Goal: Find specific page/section: Find specific page/section

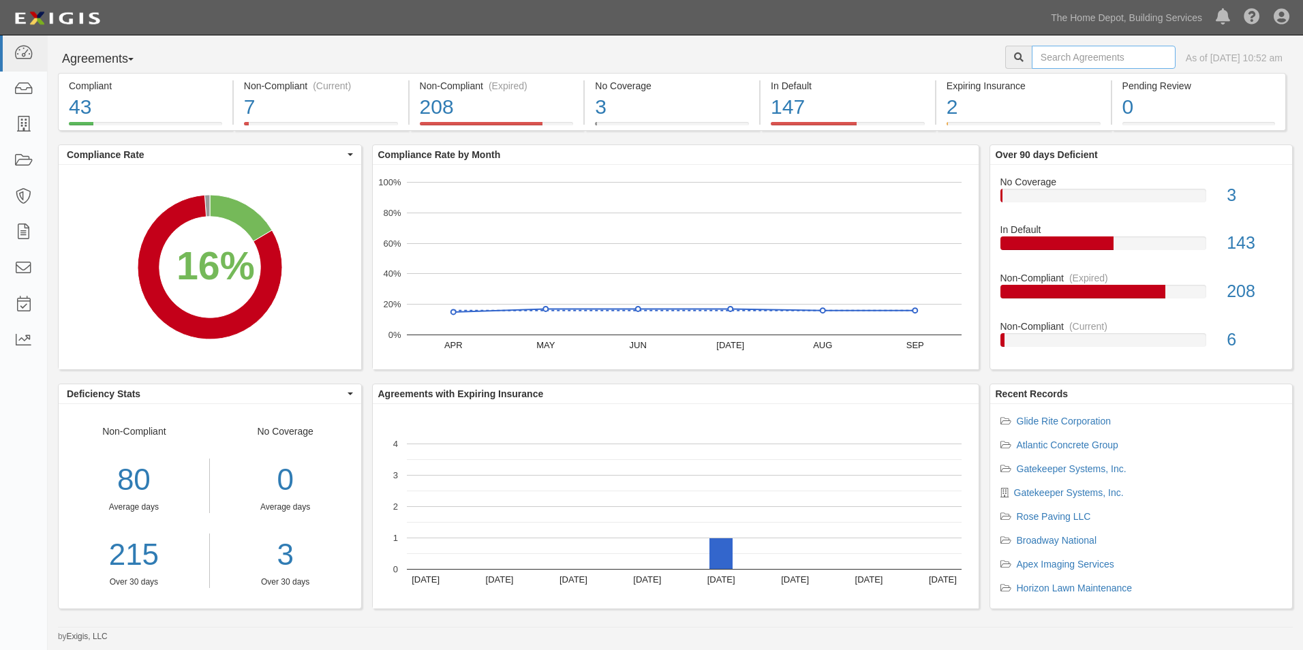
click at [1045, 62] on input "text" at bounding box center [1104, 57] width 144 height 23
type input "PC MAINTENANCE"
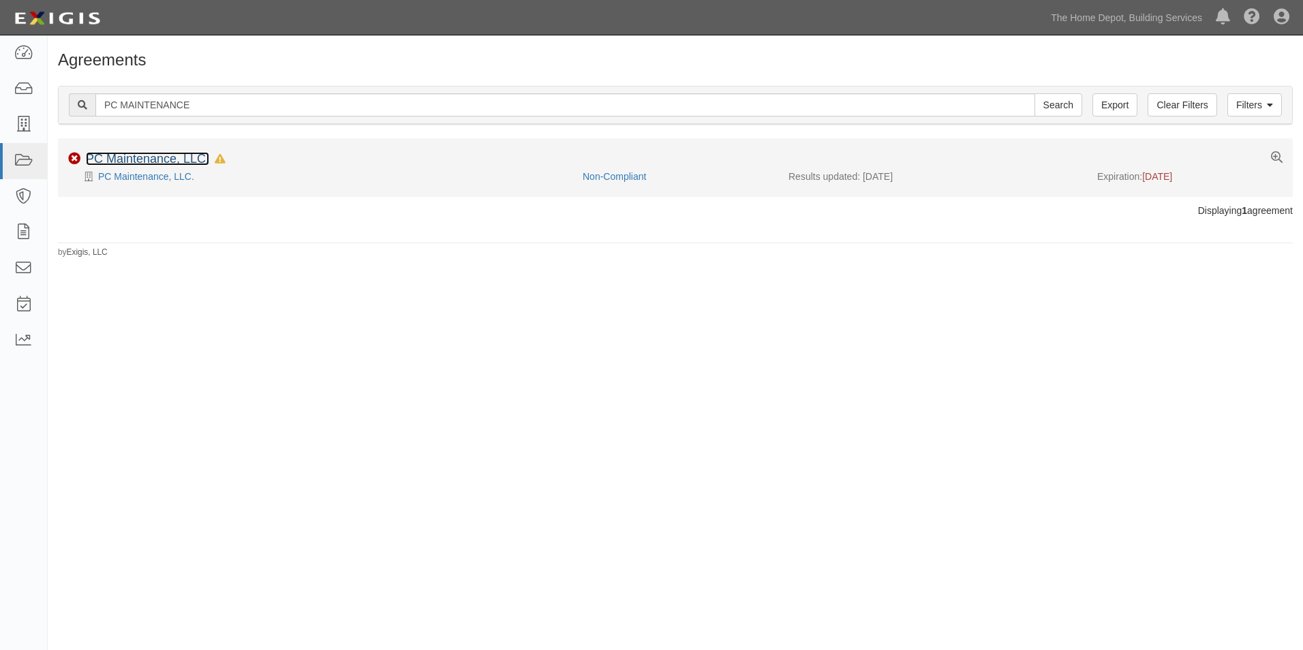
click at [155, 155] on link "PC Maintenance, LLC." at bounding box center [147, 159] width 123 height 14
